Goal: Navigation & Orientation: Understand site structure

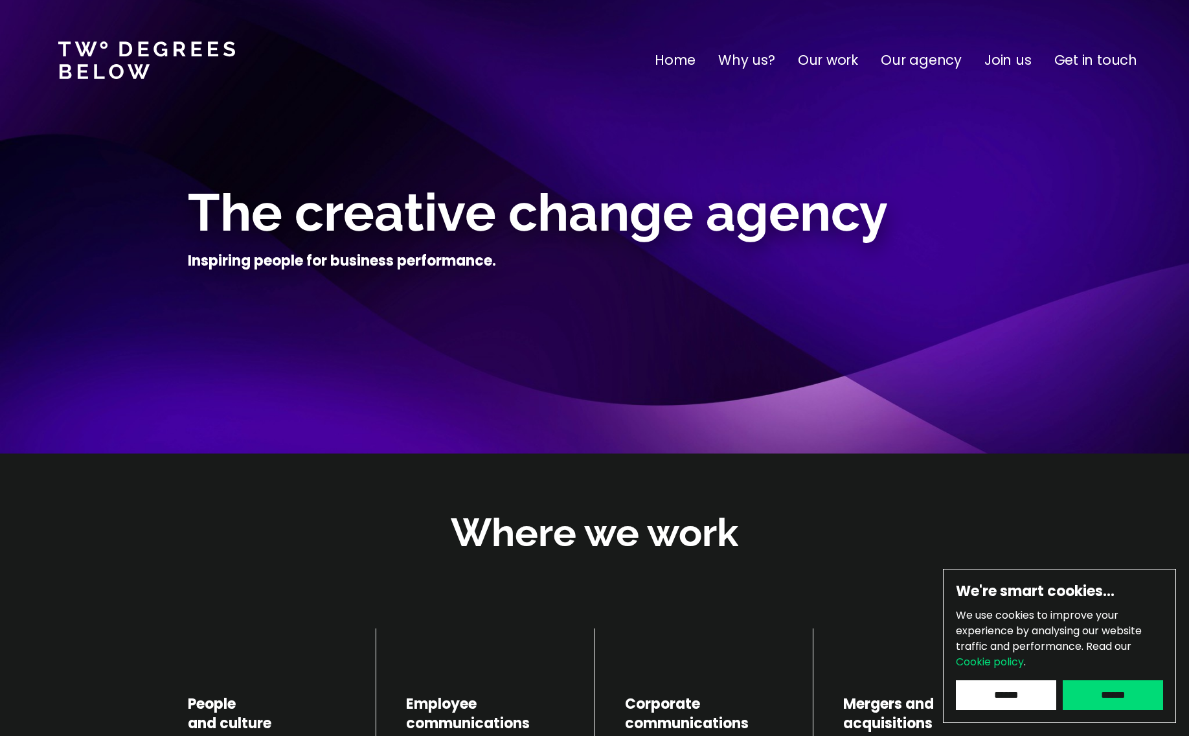
click at [1143, 693] on input "******" at bounding box center [1113, 695] width 100 height 30
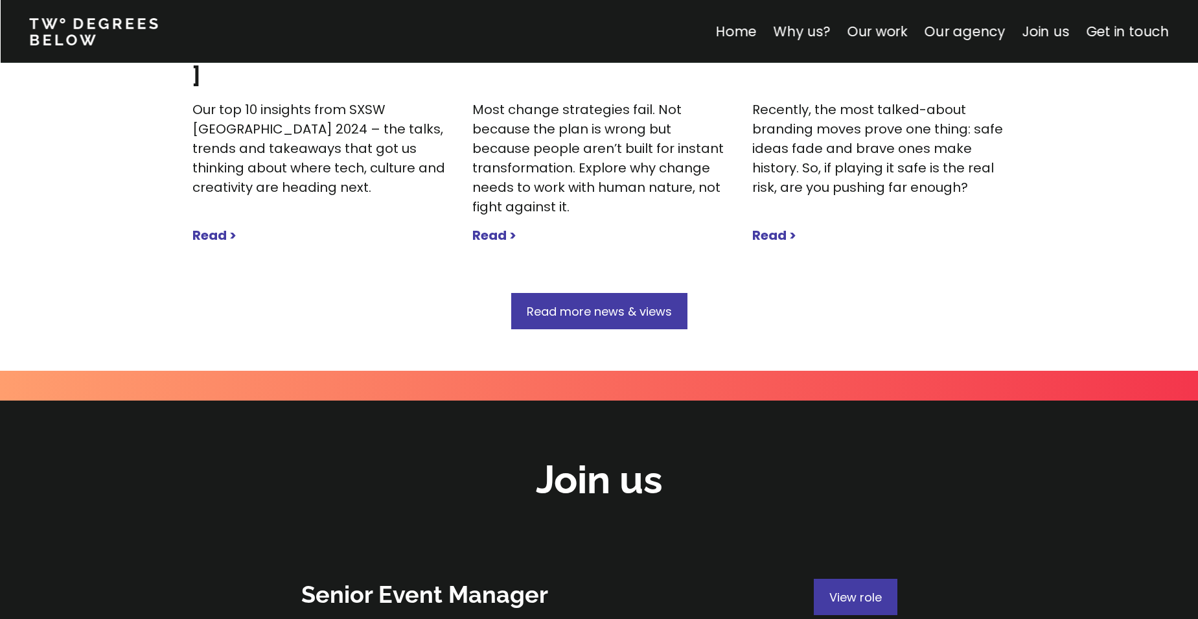
scroll to position [4494, 0]
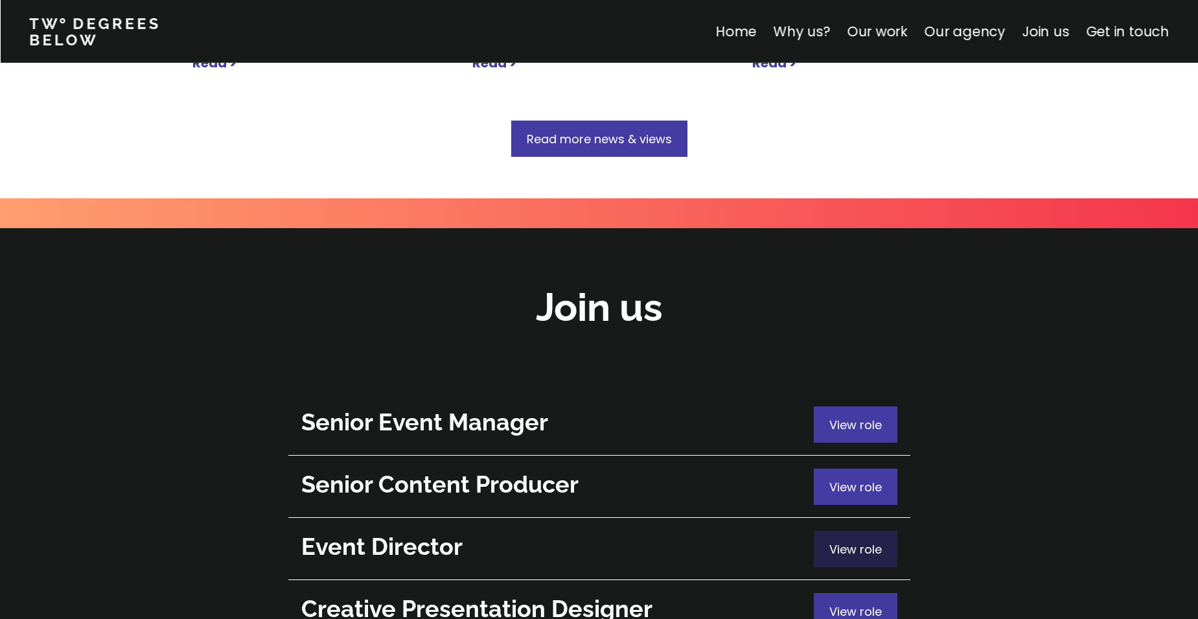
click at [847, 541] on span "View role" at bounding box center [855, 549] width 52 height 16
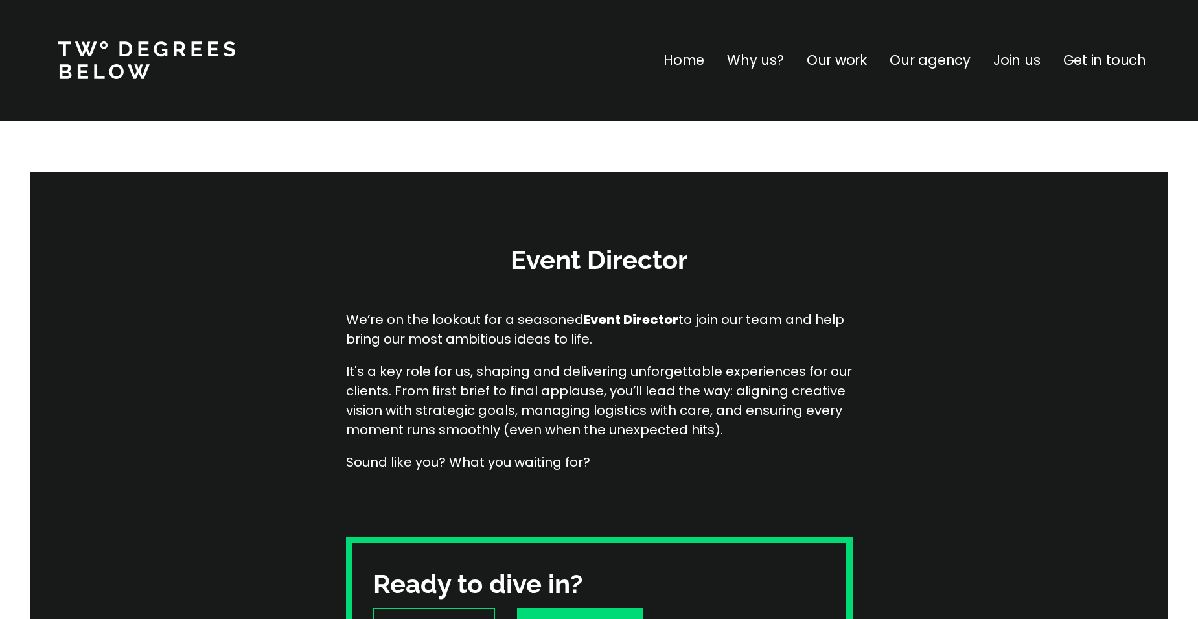
click at [704, 59] on p "Home" at bounding box center [683, 60] width 41 height 21
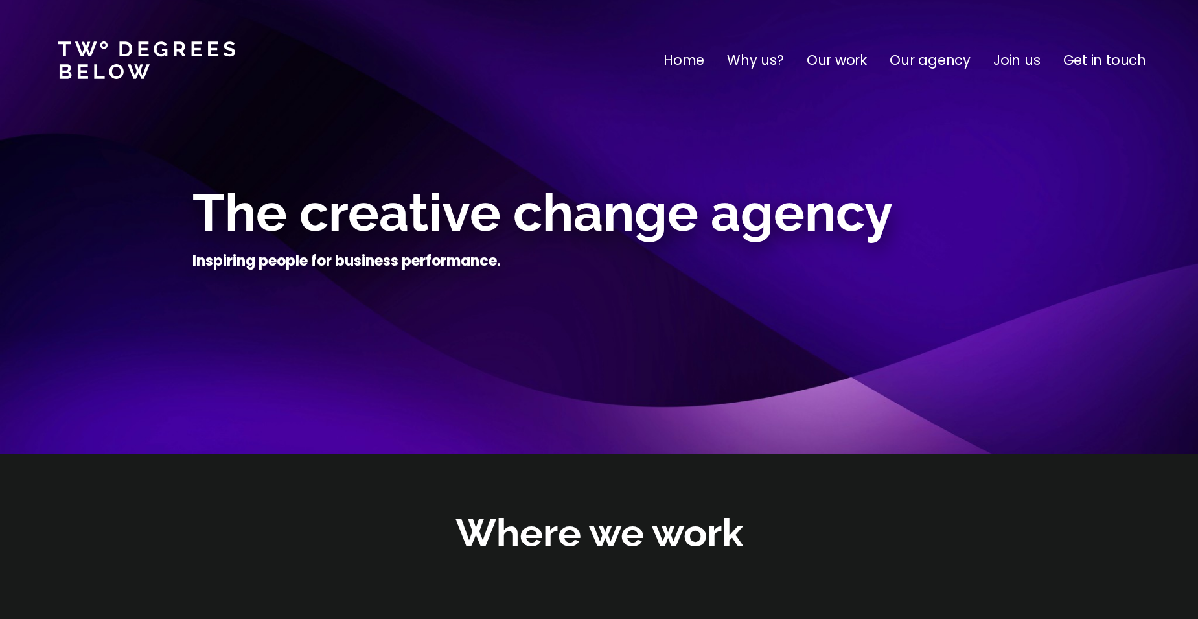
click at [940, 62] on p "Our agency" at bounding box center [930, 60] width 81 height 21
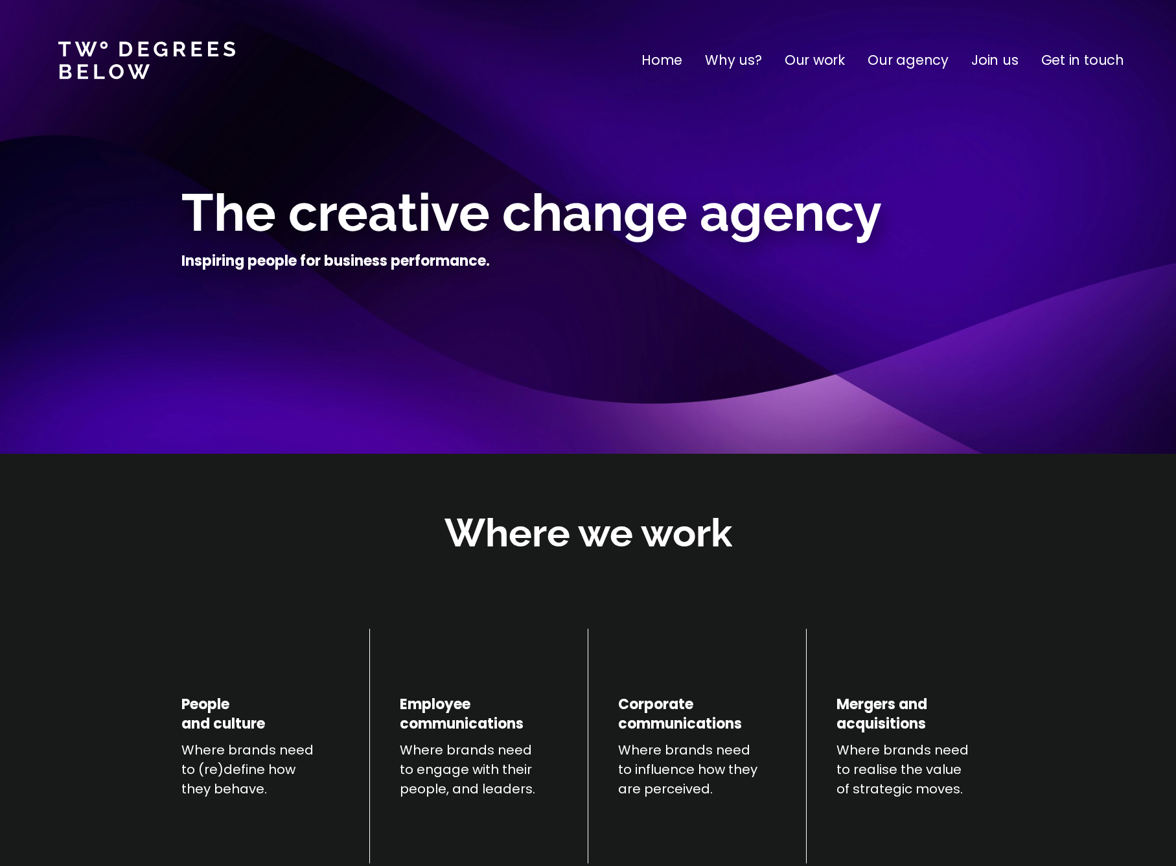
click at [745, 62] on p "Why us?" at bounding box center [733, 60] width 57 height 21
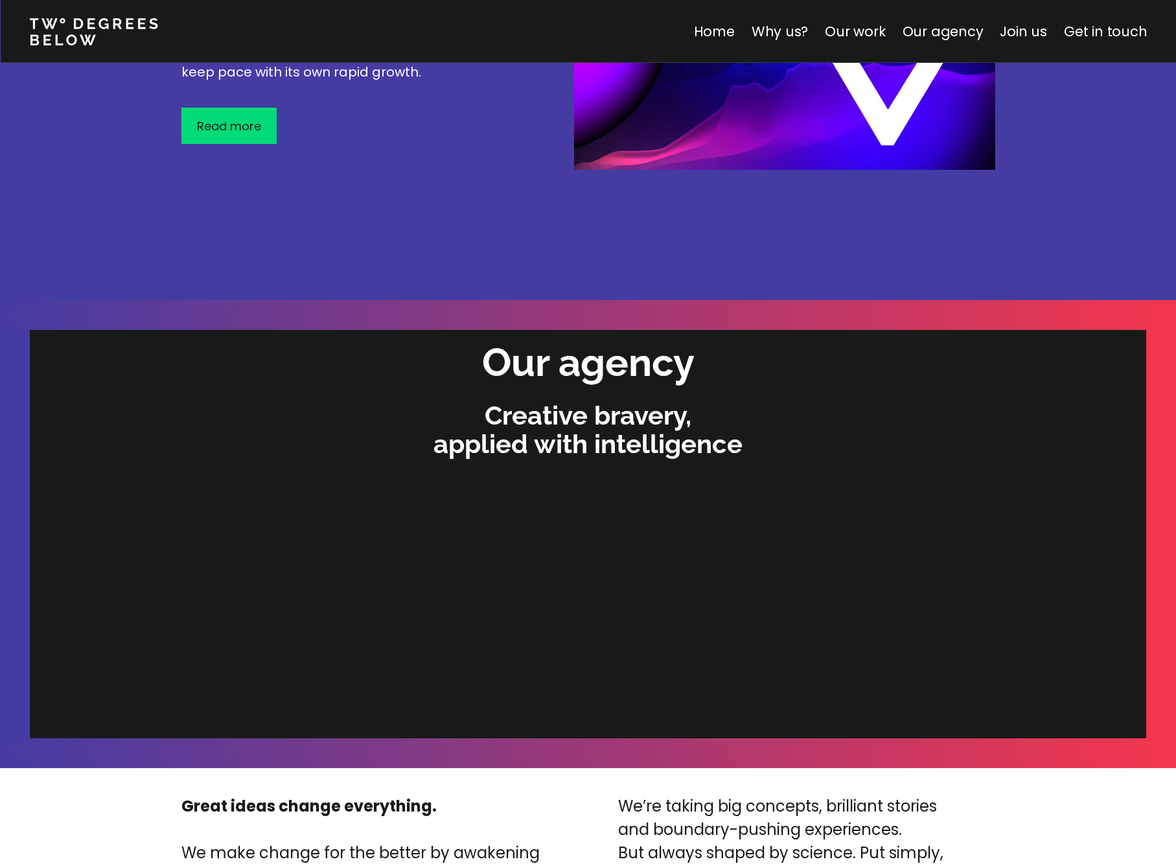
scroll to position [2687, 0]
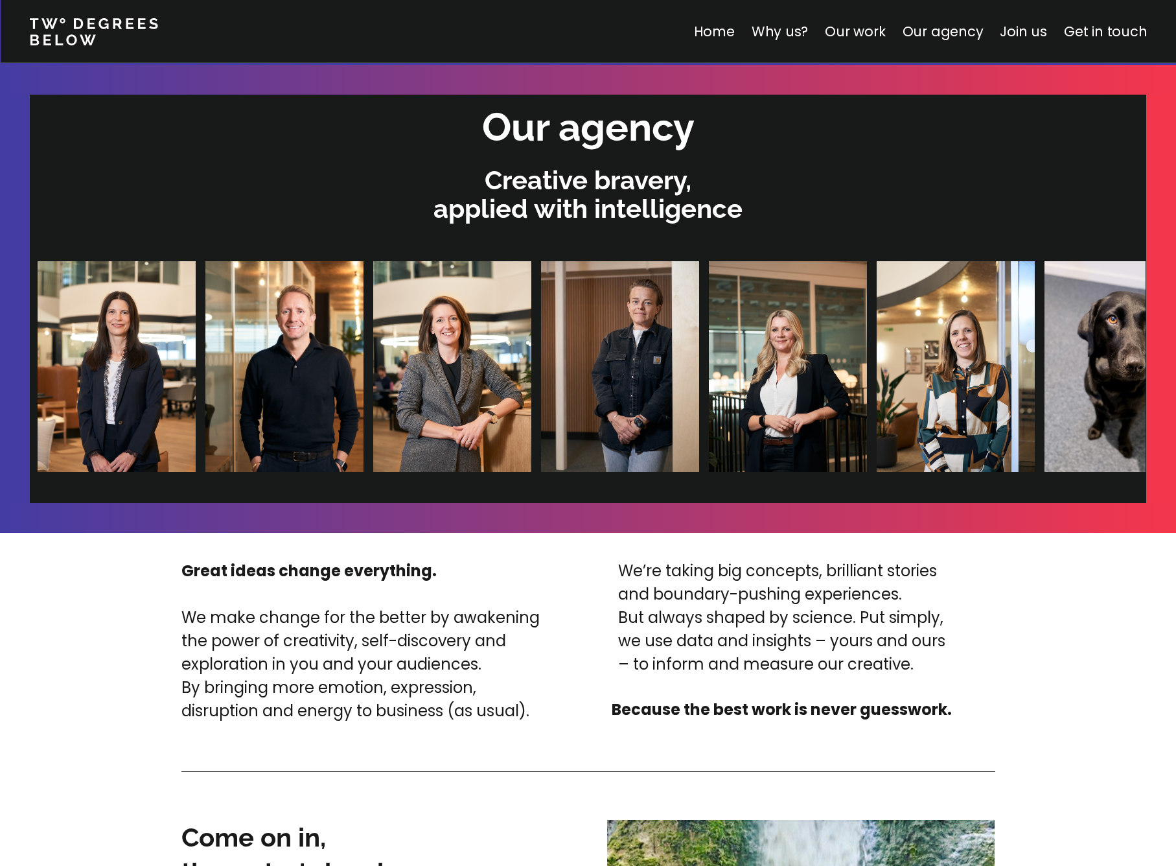
click at [373, 397] on img at bounding box center [452, 366] width 158 height 211
click at [540, 393] on img at bounding box center [619, 366] width 158 height 211
click at [709, 382] on img at bounding box center [788, 366] width 158 height 211
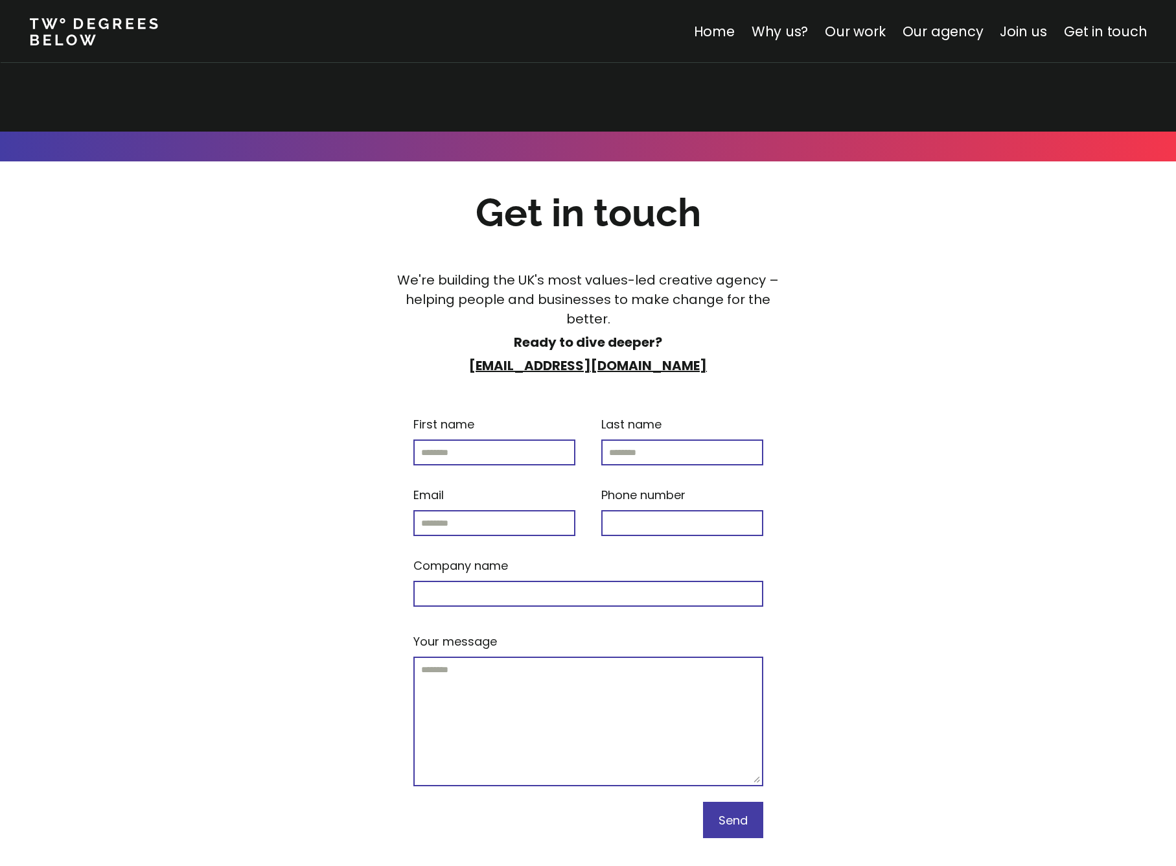
scroll to position [5263, 0]
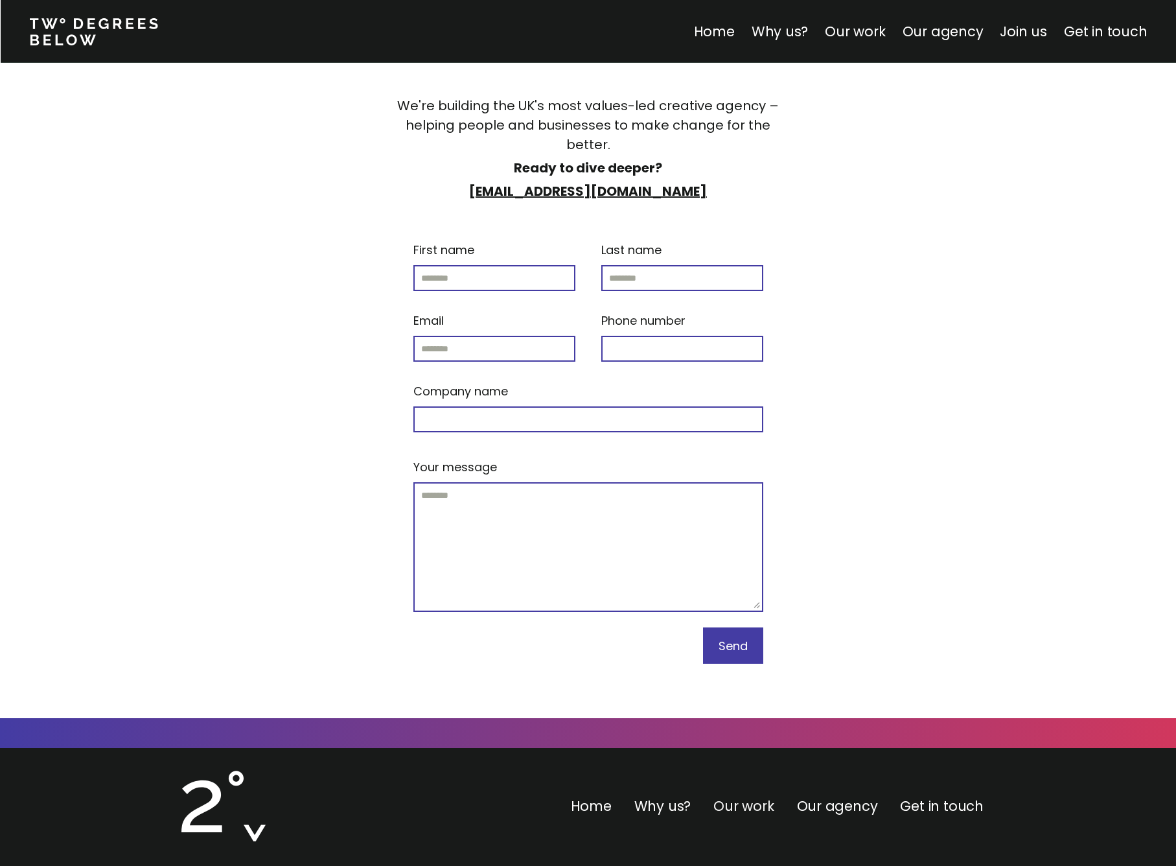
click at [729, 735] on link "Our work" at bounding box center [743, 805] width 60 height 19
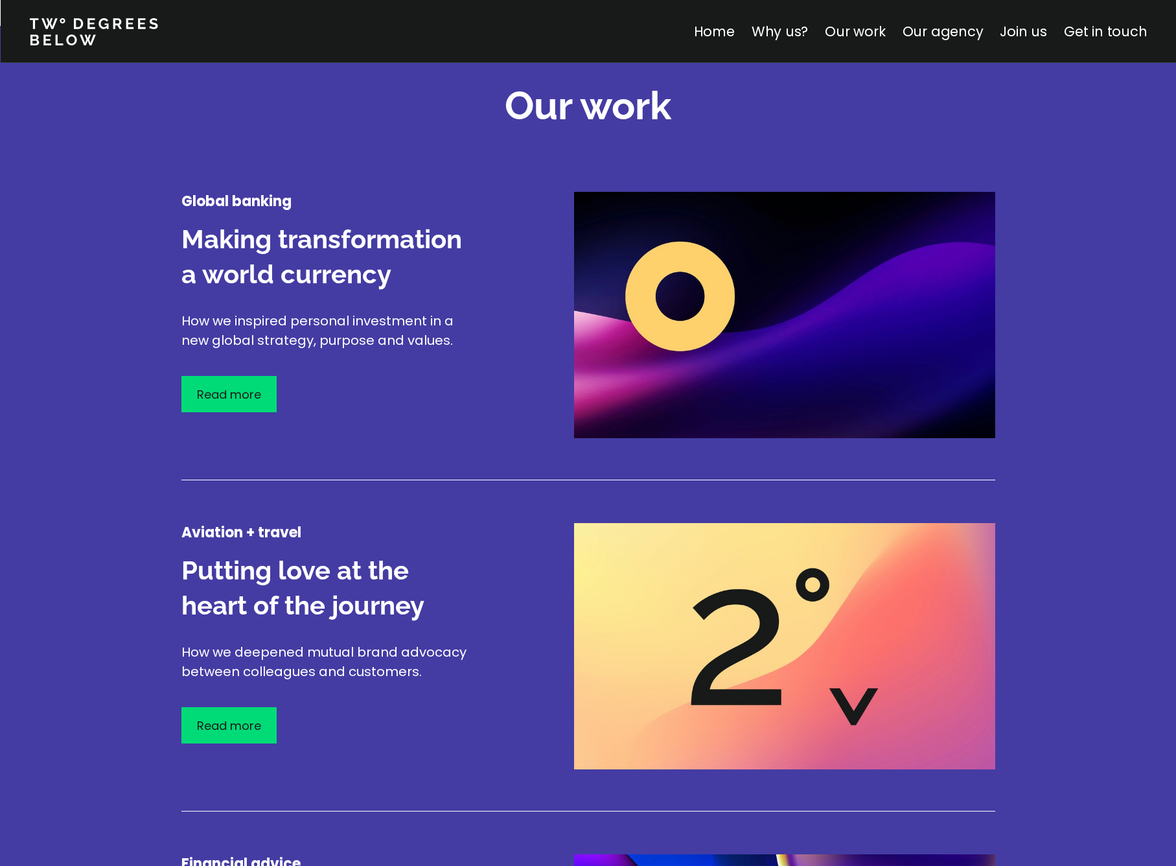
scroll to position [1525, 0]
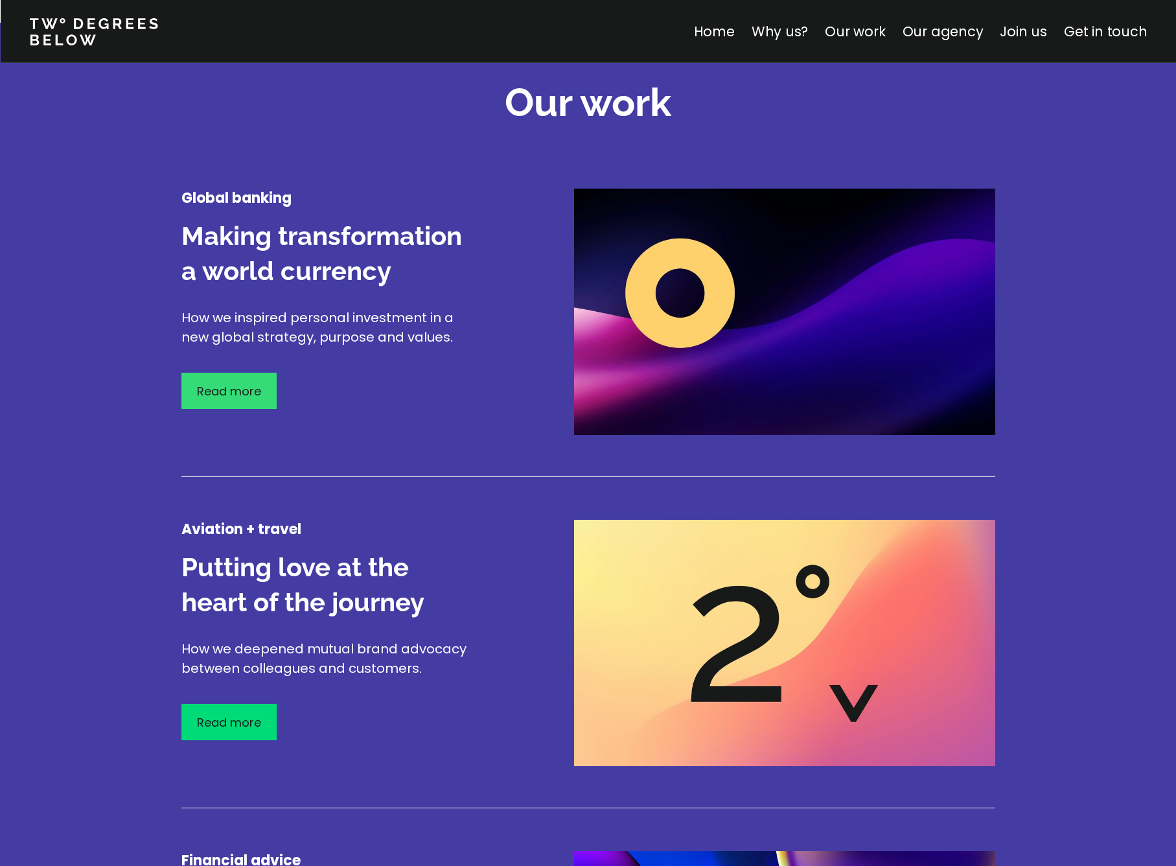
click at [251, 385] on p "Read more" at bounding box center [229, 390] width 64 height 17
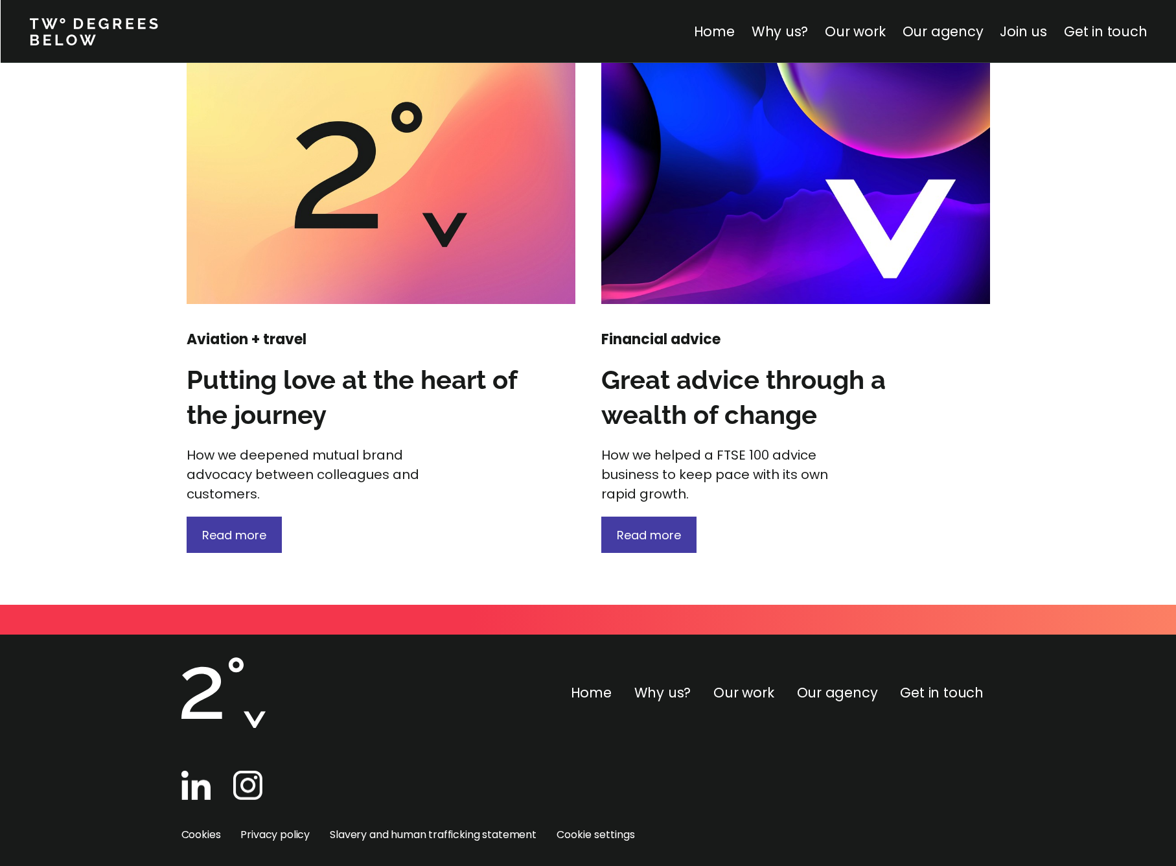
scroll to position [1642, 0]
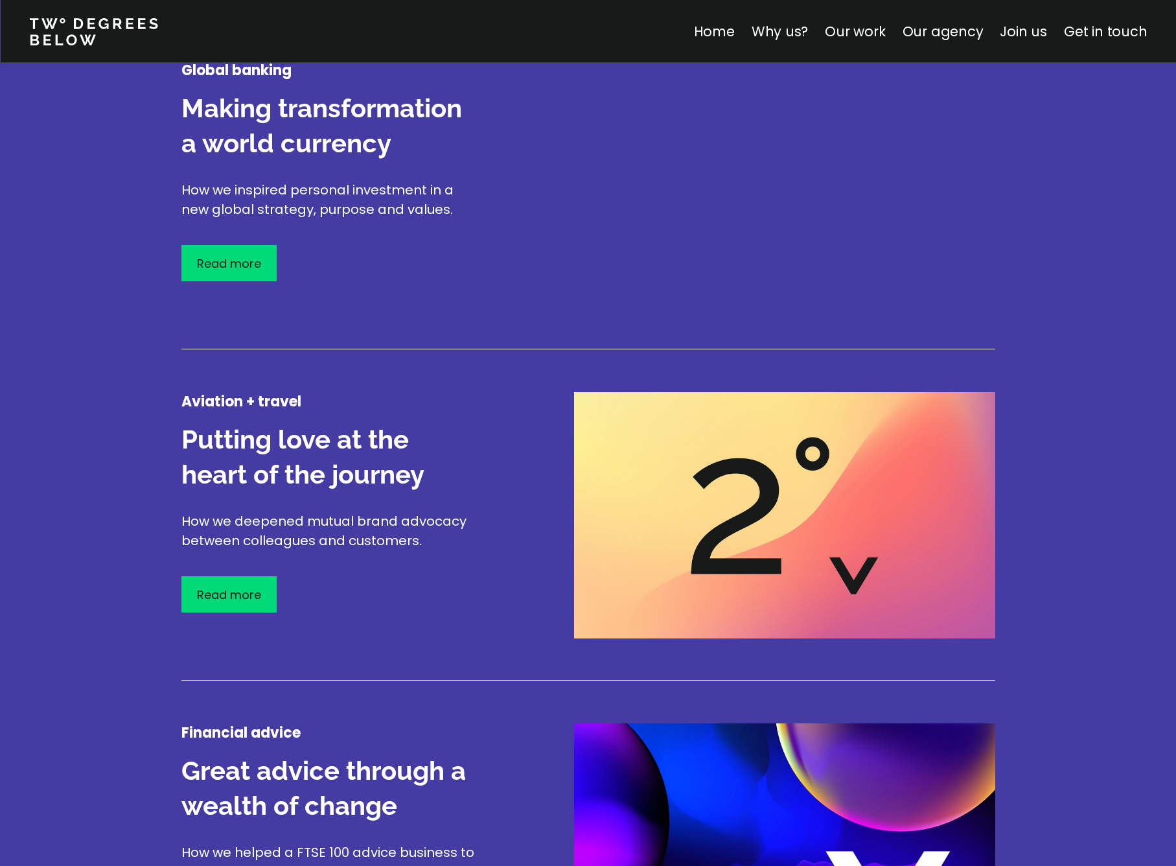
scroll to position [1717, 0]
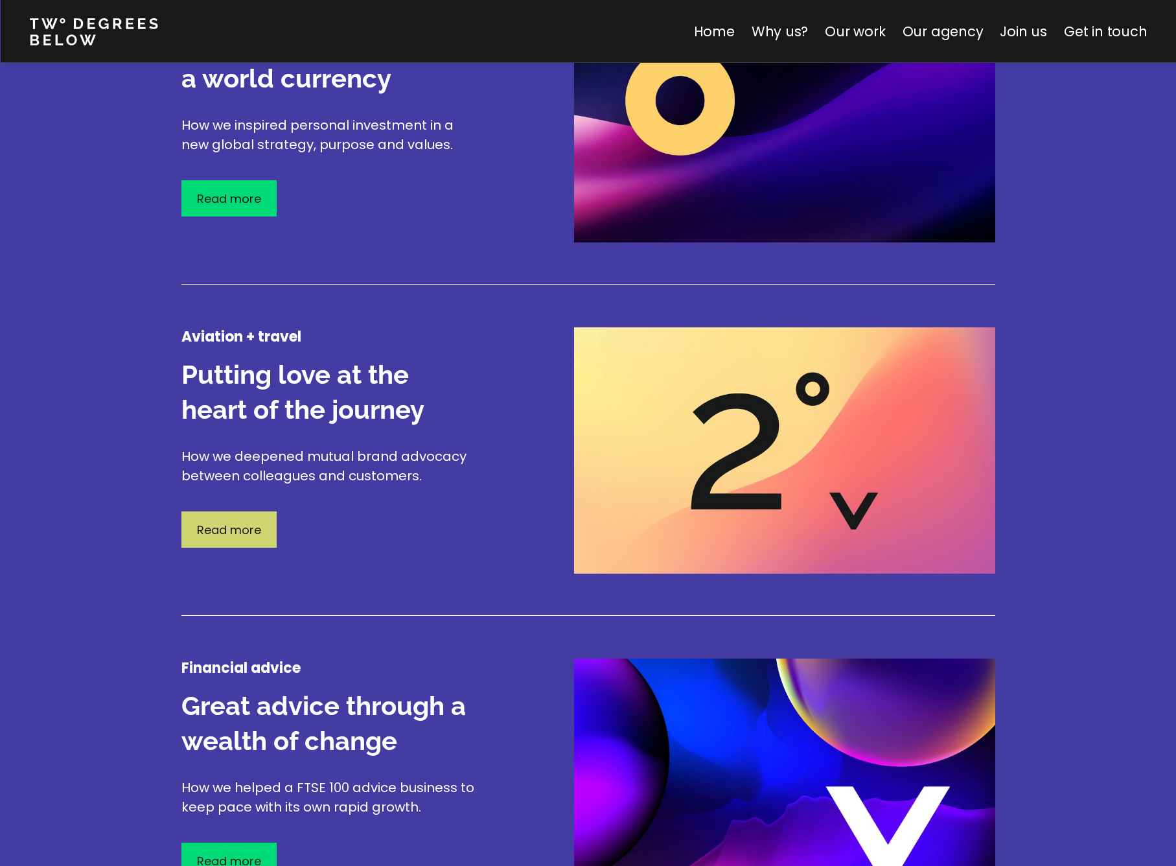
click at [242, 527] on p "Read more" at bounding box center [229, 529] width 64 height 17
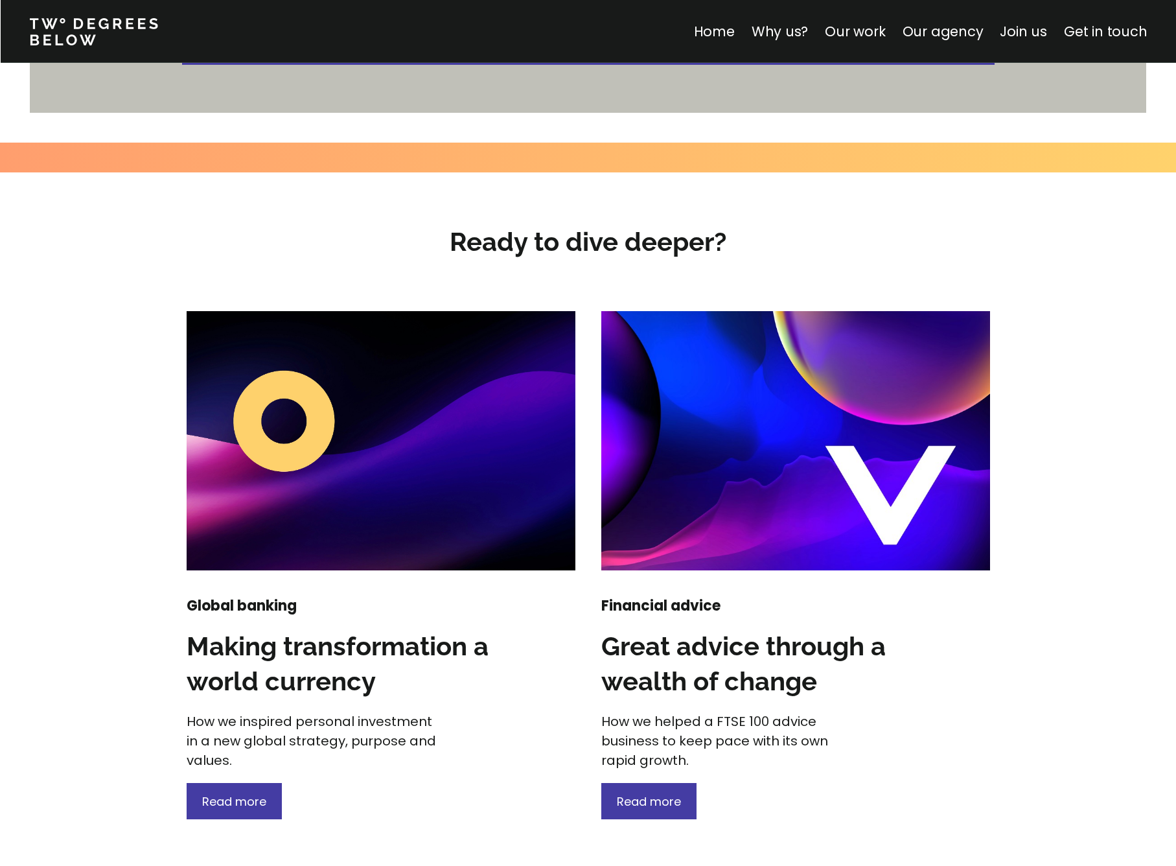
scroll to position [1605, 0]
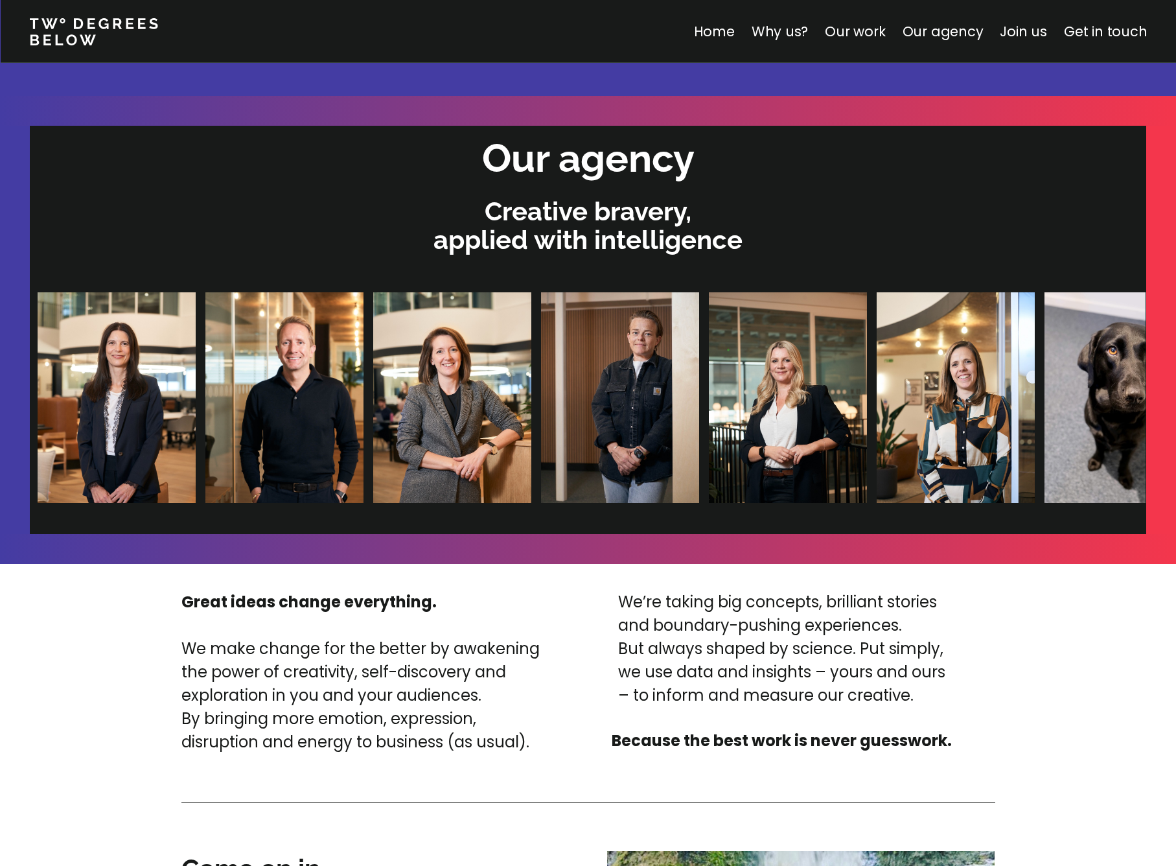
scroll to position [2707, 0]
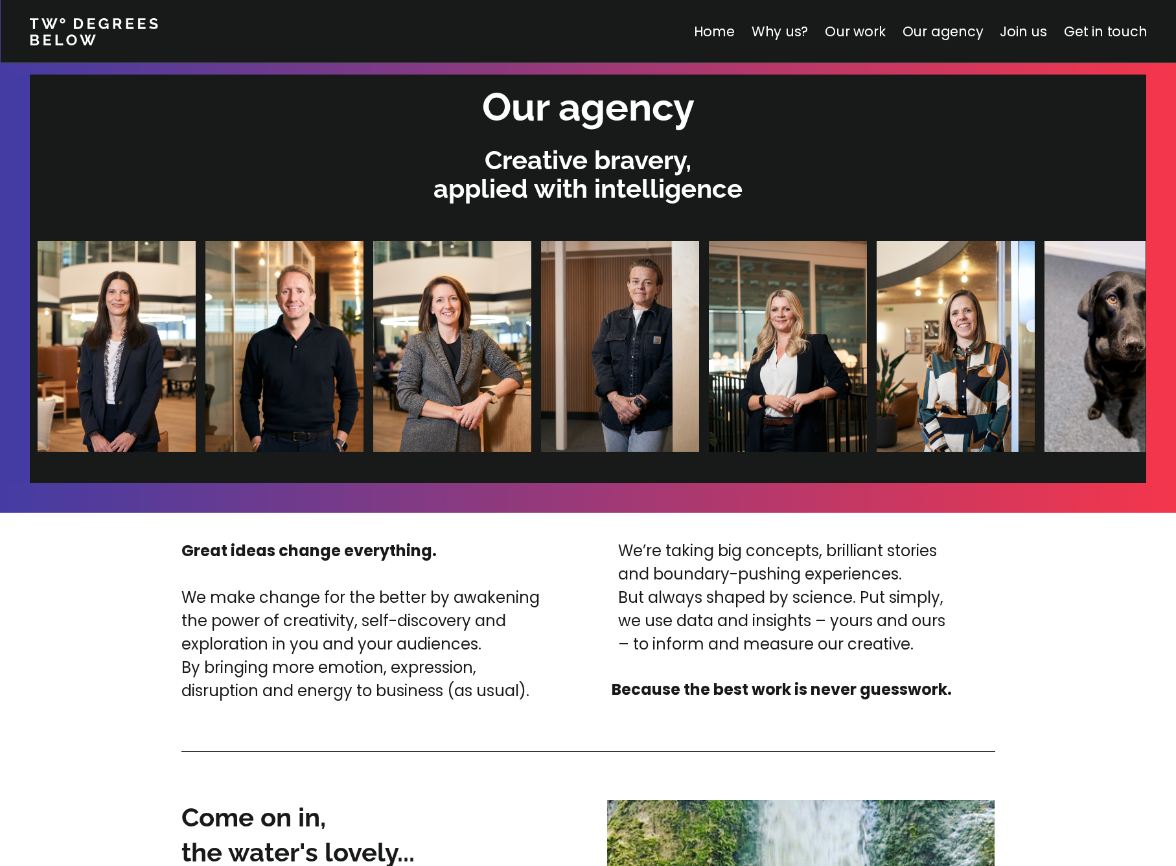
click at [707, 371] on img at bounding box center [786, 346] width 158 height 211
click at [876, 354] on img at bounding box center [955, 346] width 158 height 211
click at [1044, 350] on img at bounding box center [1123, 346] width 158 height 211
click at [1075, 351] on div at bounding box center [871, 346] width 1668 height 211
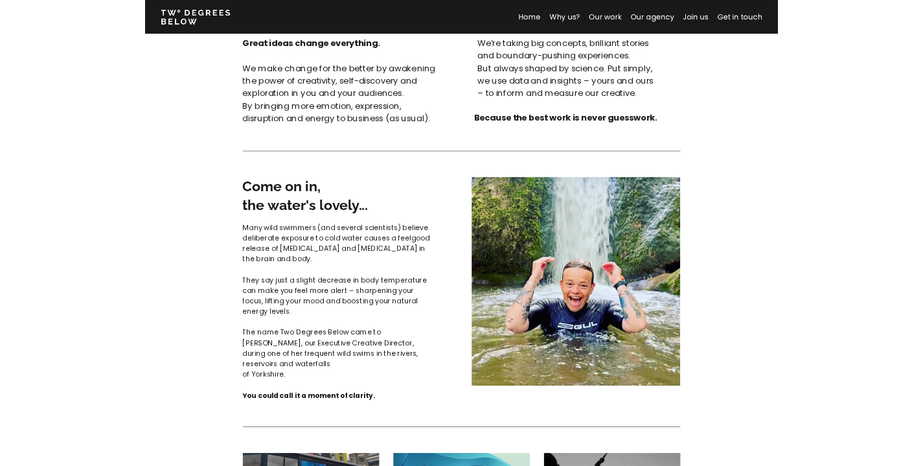
scroll to position [3371, 0]
